Goal: Find contact information: Find contact information

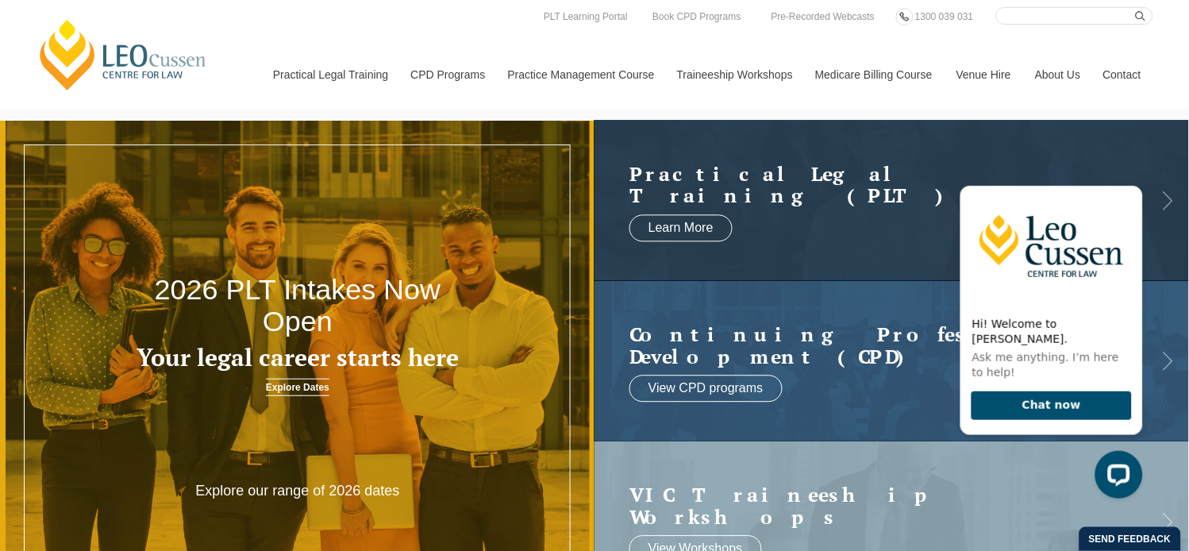
click at [1127, 72] on link "Contact" at bounding box center [1122, 74] width 62 height 68
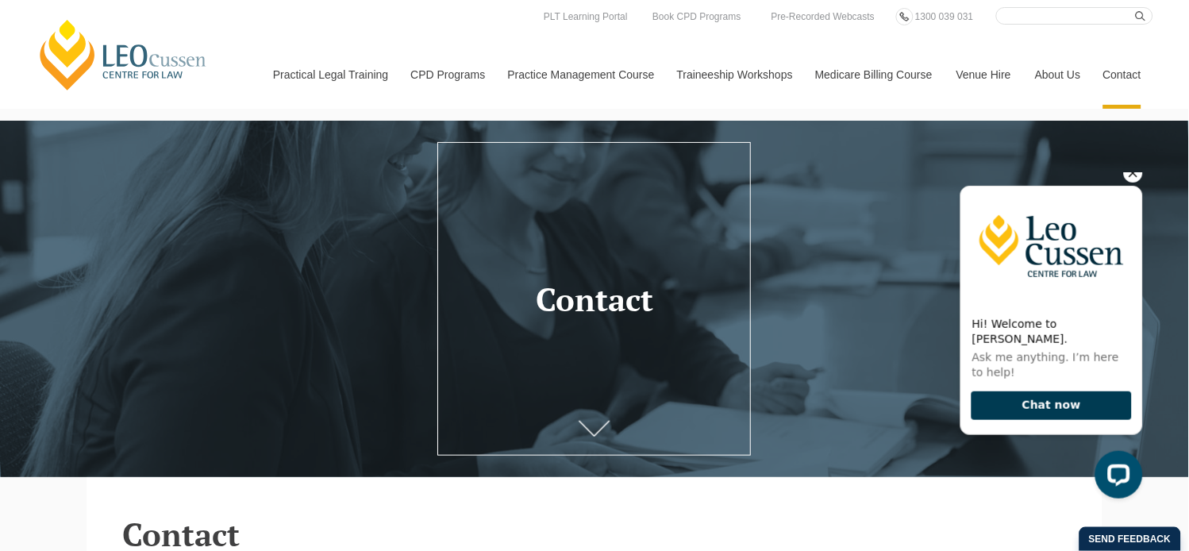
click at [1047, 406] on button "Chat now" at bounding box center [1051, 405] width 160 height 29
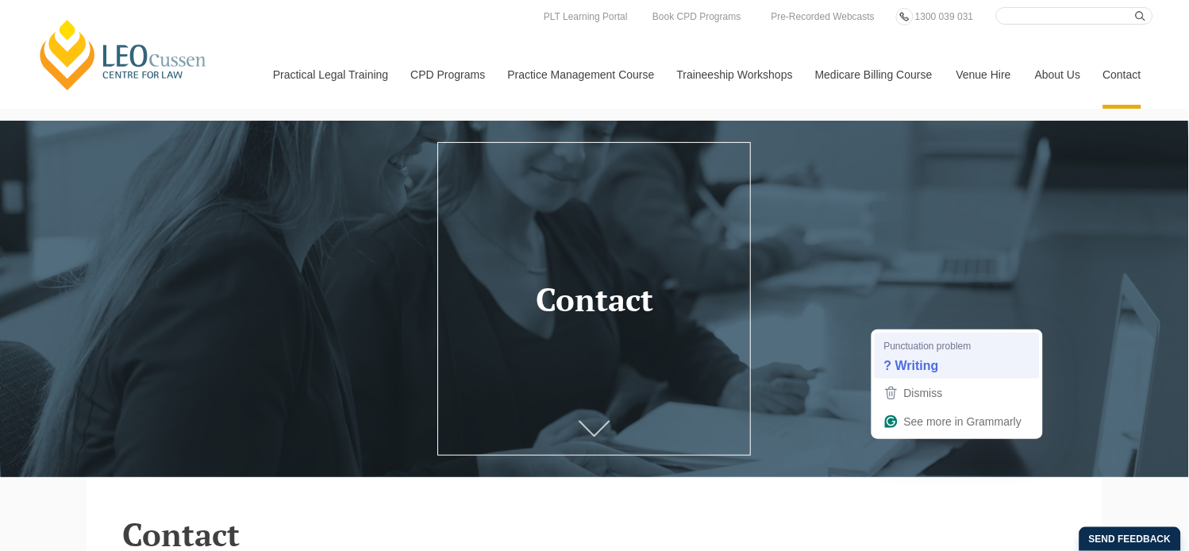
click at [929, 371] on strong "? Writing" at bounding box center [911, 365] width 55 height 17
